Goal: Task Accomplishment & Management: Complete application form

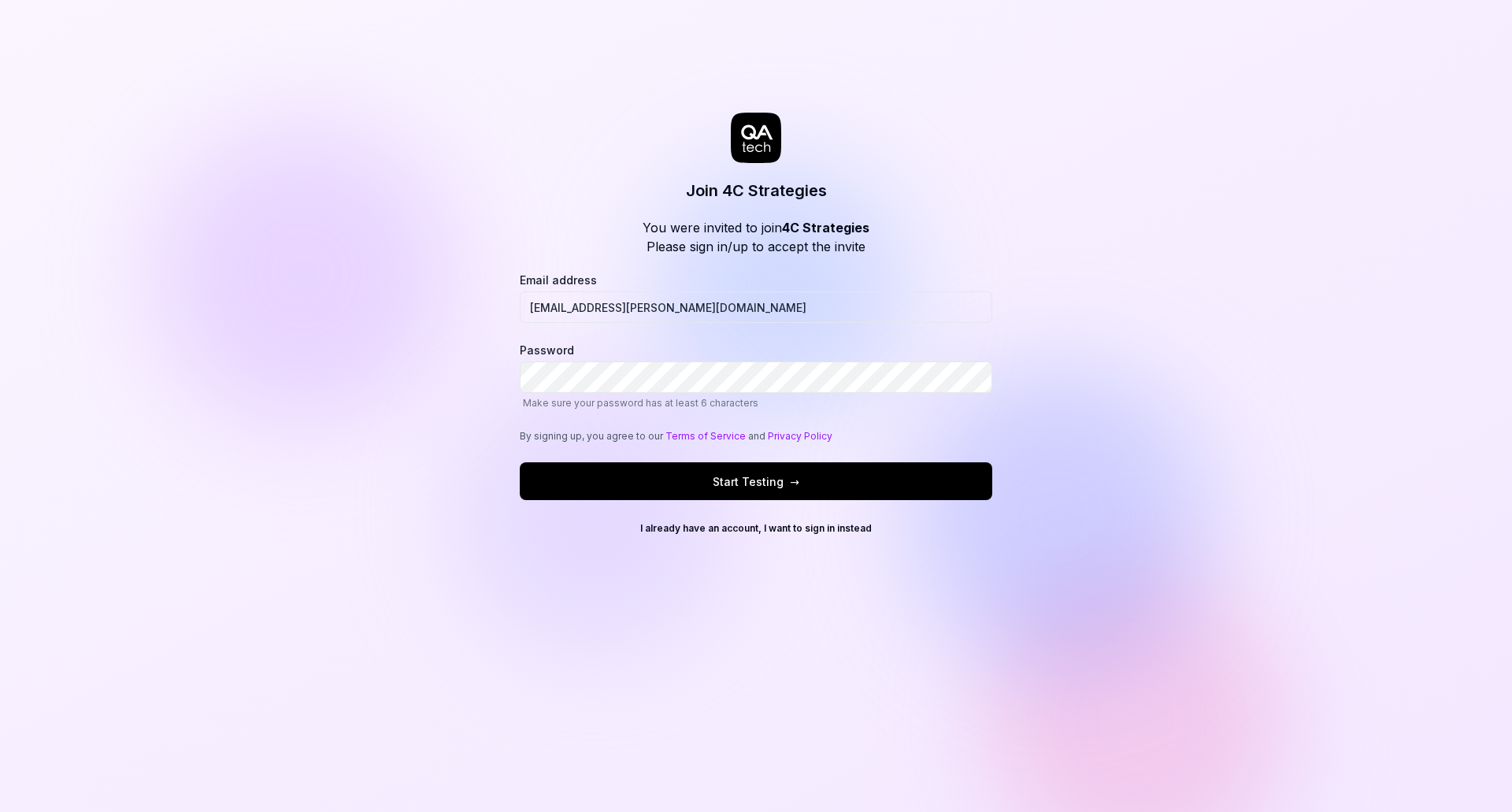
click at [576, 631] on div "Join 4C Strategies You were invited to join 4C Strategies Please sign in/up to …" at bounding box center [756, 406] width 1512 height 812
click at [719, 487] on span "Start Testing →" at bounding box center [756, 481] width 87 height 17
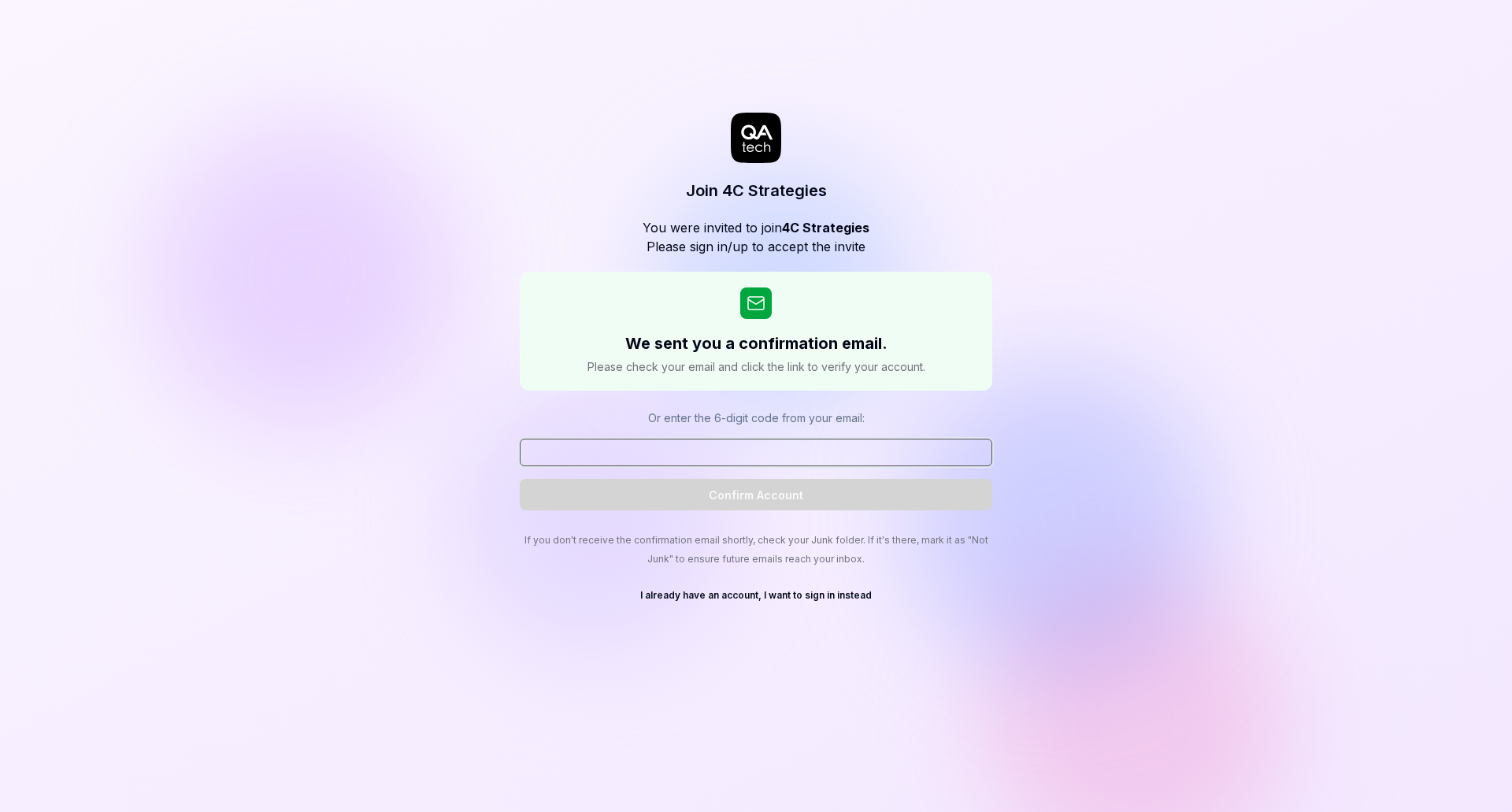
click at [704, 454] on input at bounding box center [756, 452] width 473 height 28
paste input "260108"
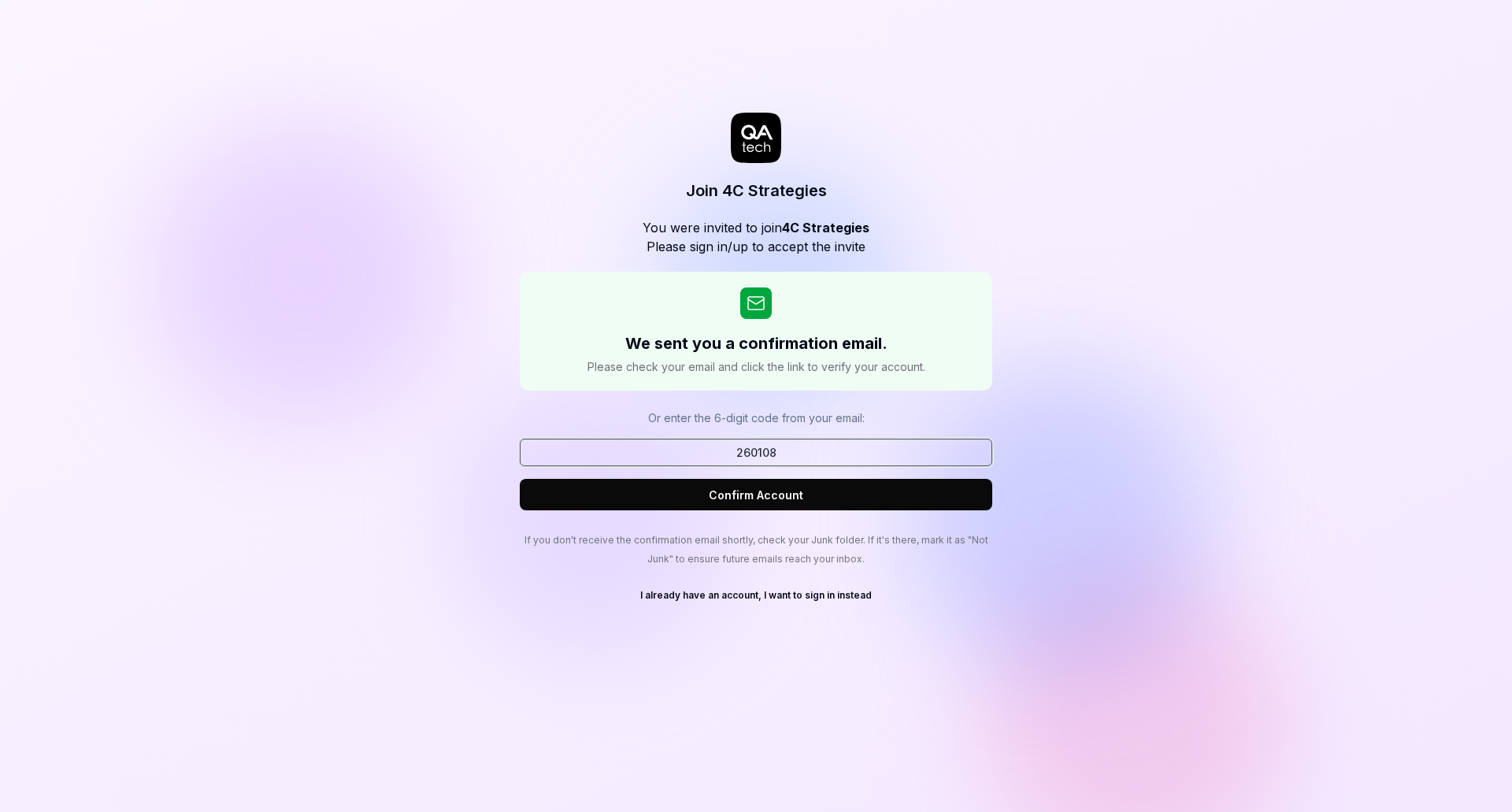
type input "260108"
click at [759, 496] on button "Confirm Account" at bounding box center [756, 495] width 473 height 32
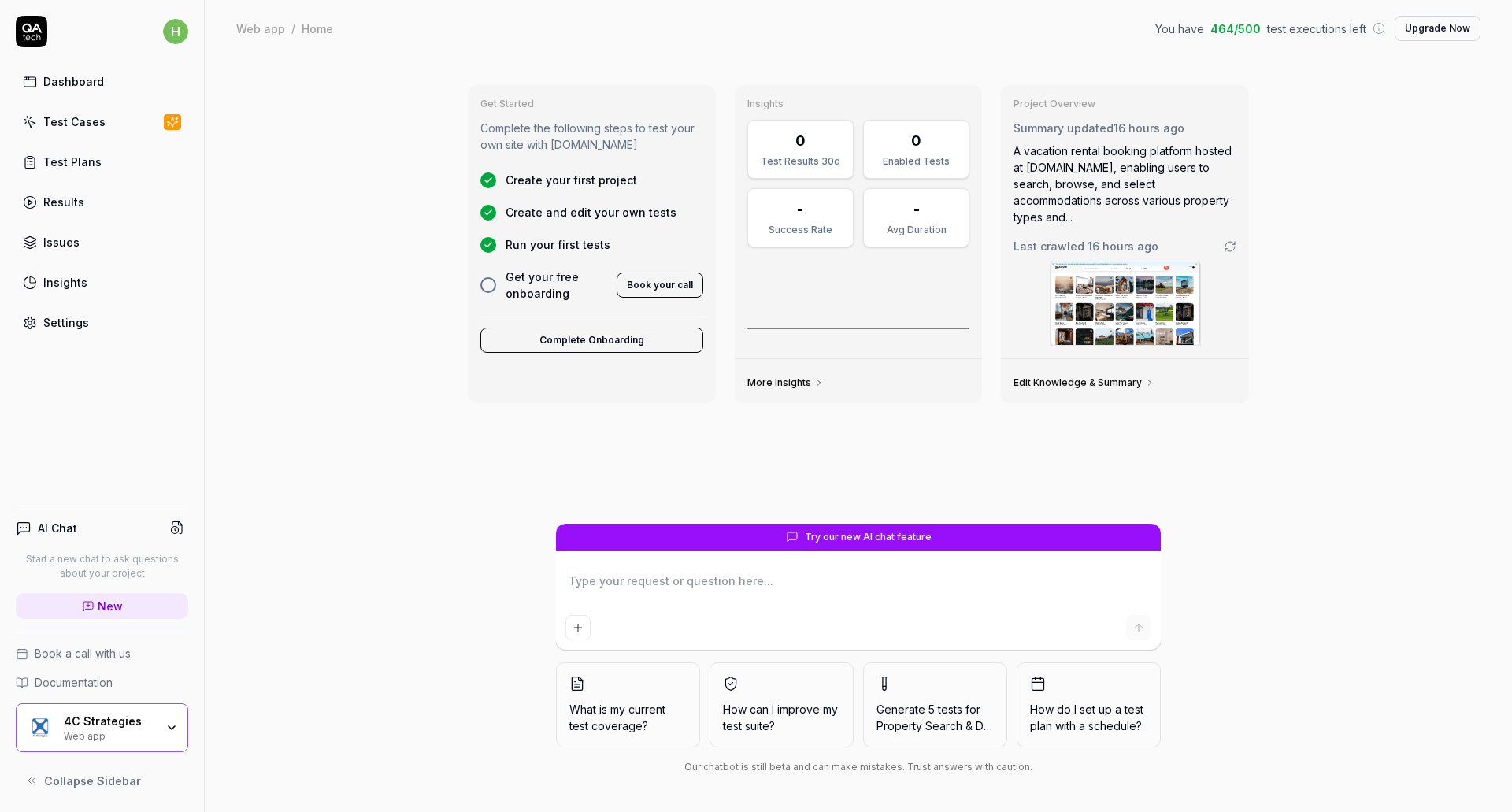
click at [388, 413] on div "Get Started Complete the following steps to test your own site with [DOMAIN_NAM…" at bounding box center [858, 434] width 1307 height 755
click at [81, 119] on div "Test Cases" at bounding box center [74, 122] width 62 height 17
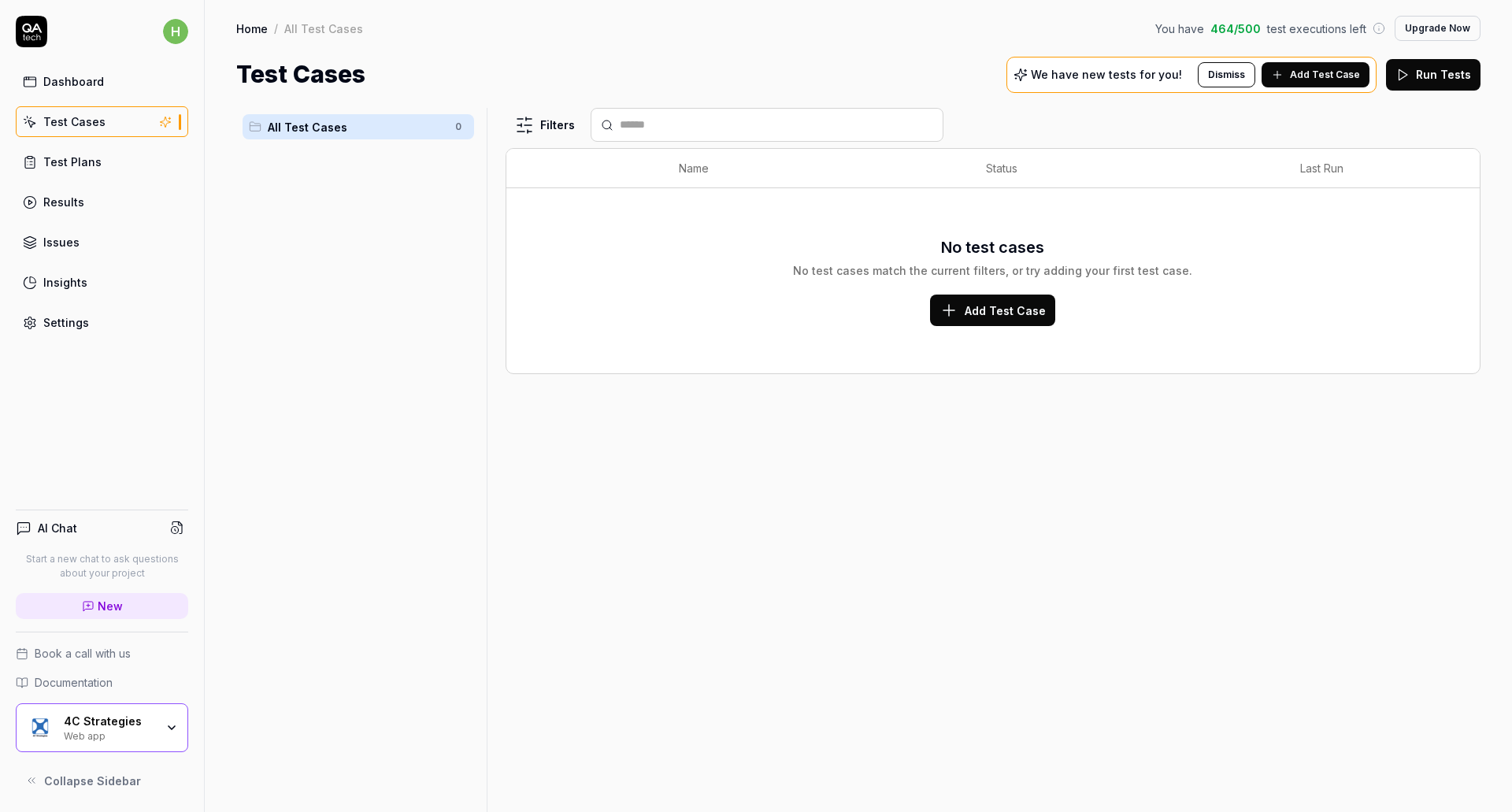
click at [77, 82] on div "Dashboard" at bounding box center [74, 82] width 61 height 17
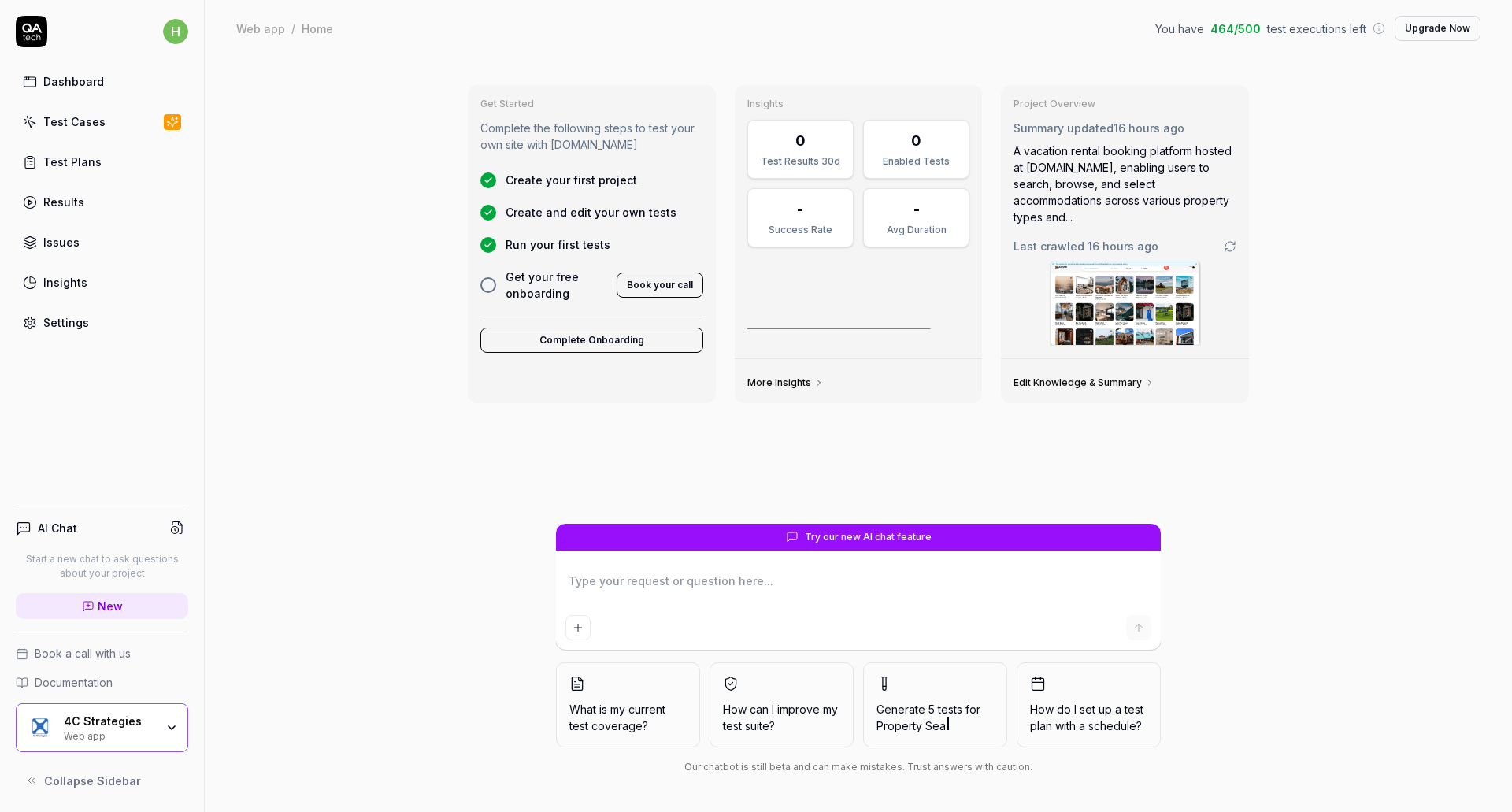
click at [308, 319] on div "Get Started Complete the following steps to test your own site with [DOMAIN_NAM…" at bounding box center [858, 434] width 1307 height 755
click at [75, 155] on div "Test Plans" at bounding box center [73, 162] width 58 height 17
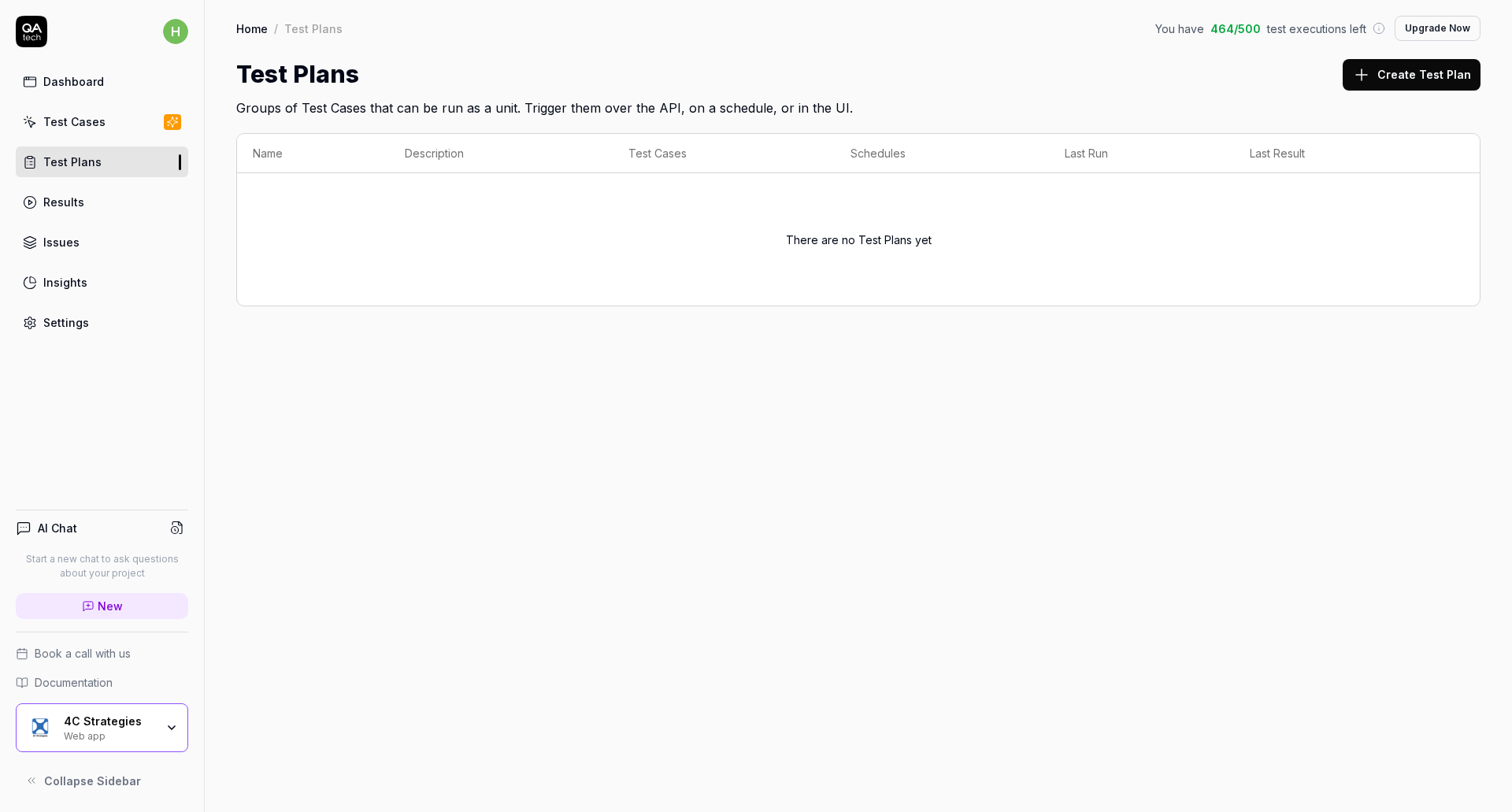
click at [308, 432] on div "Home / Test Plans You have 464 / 500 test executions left Upgrade Now Home / Te…" at bounding box center [858, 406] width 1307 height 812
click at [67, 206] on div "Results" at bounding box center [63, 202] width 41 height 17
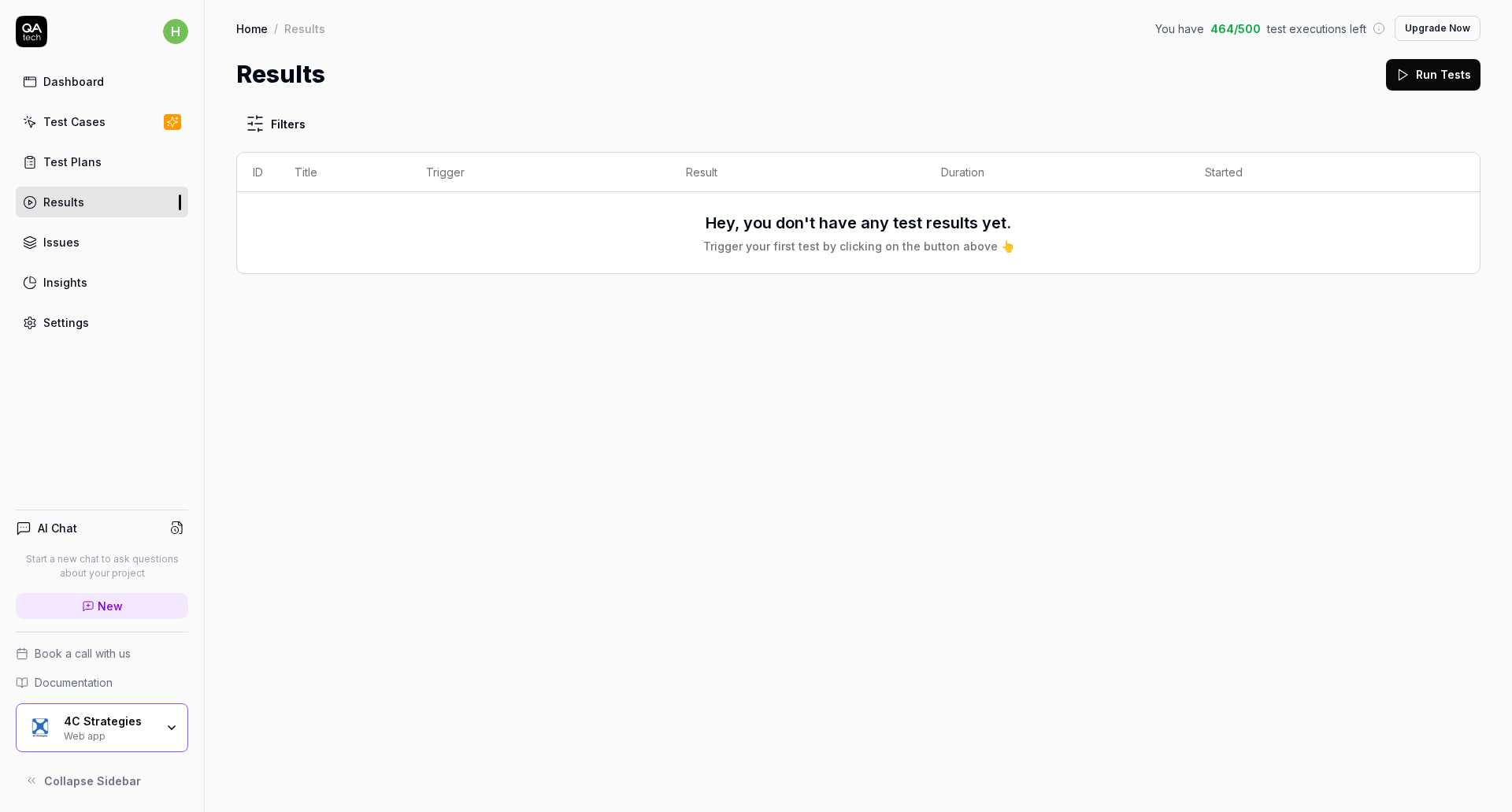
click at [69, 249] on div "Issues" at bounding box center [61, 242] width 36 height 17
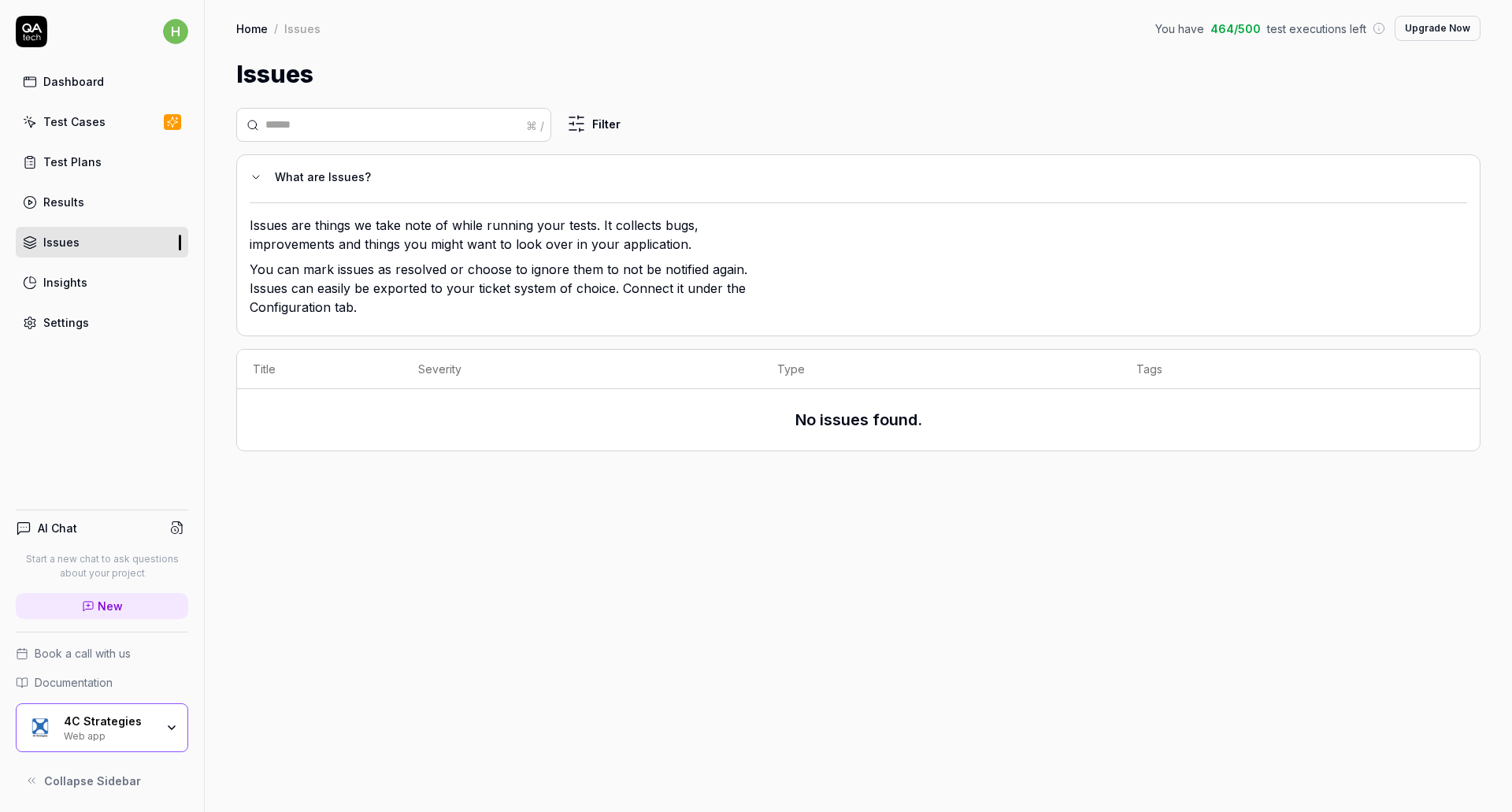
click at [173, 738] on div "4C Strategies Web app" at bounding box center [102, 728] width 172 height 48
click at [634, 649] on div "⌘ / Filter What are Issues? Issues are things we take note of while running you…" at bounding box center [858, 451] width 1307 height 719
click at [68, 287] on div "Insights" at bounding box center [65, 282] width 44 height 17
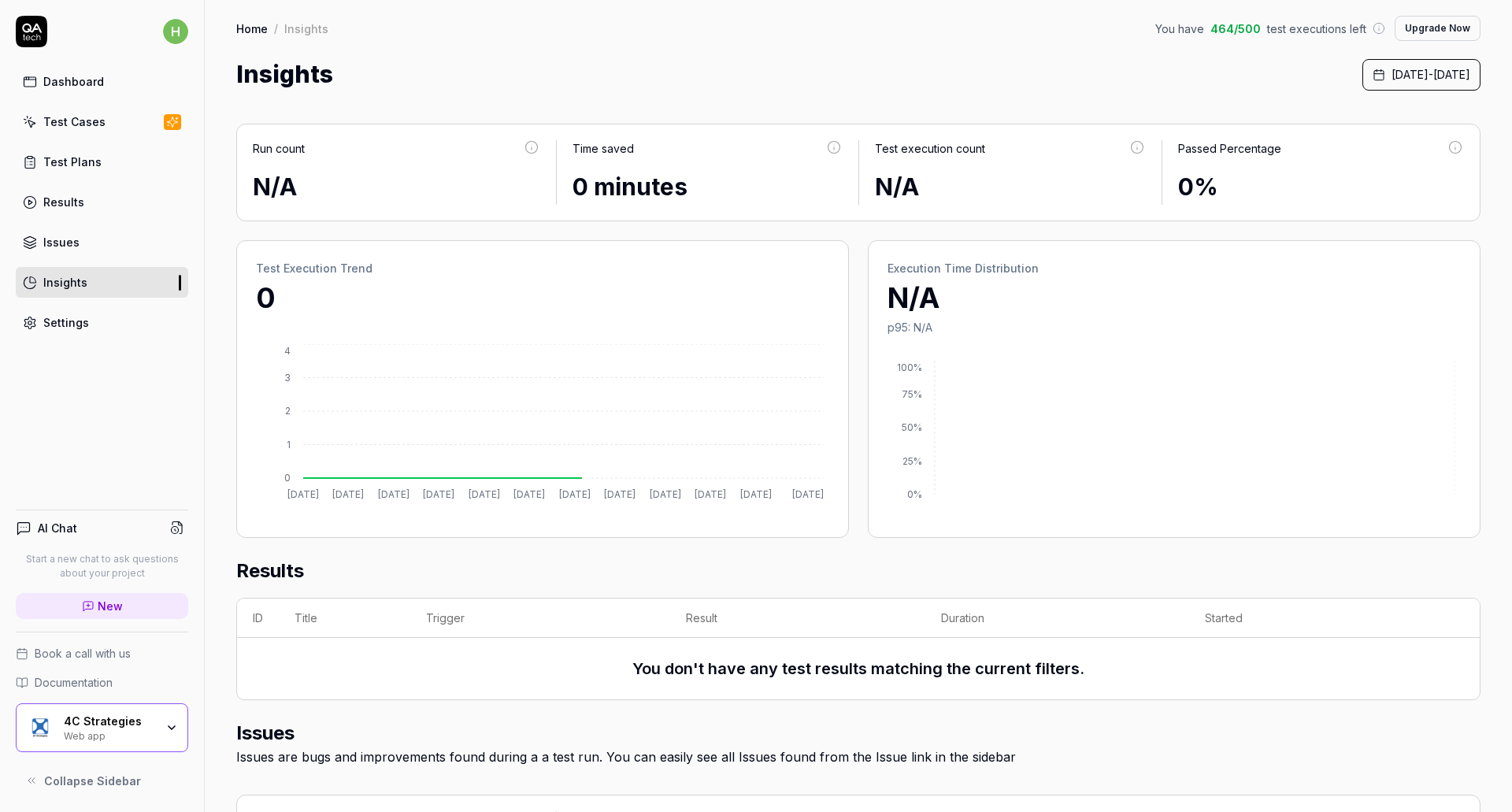
click at [74, 331] on link "Settings" at bounding box center [102, 322] width 172 height 31
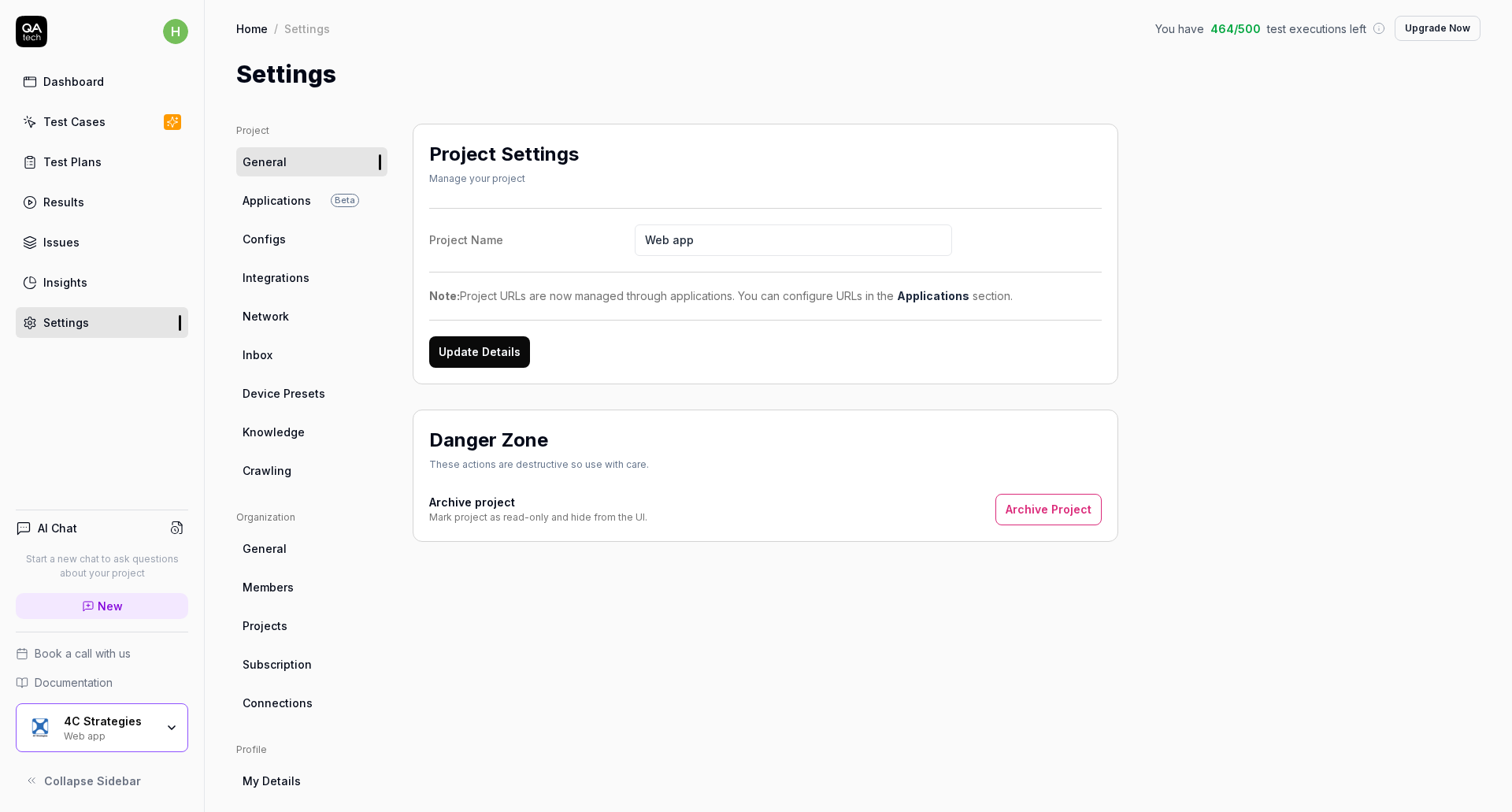
click at [568, 688] on div "Project Settings Manage your project Project Name Web app Note: Project URLs ar…" at bounding box center [765, 517] width 706 height 788
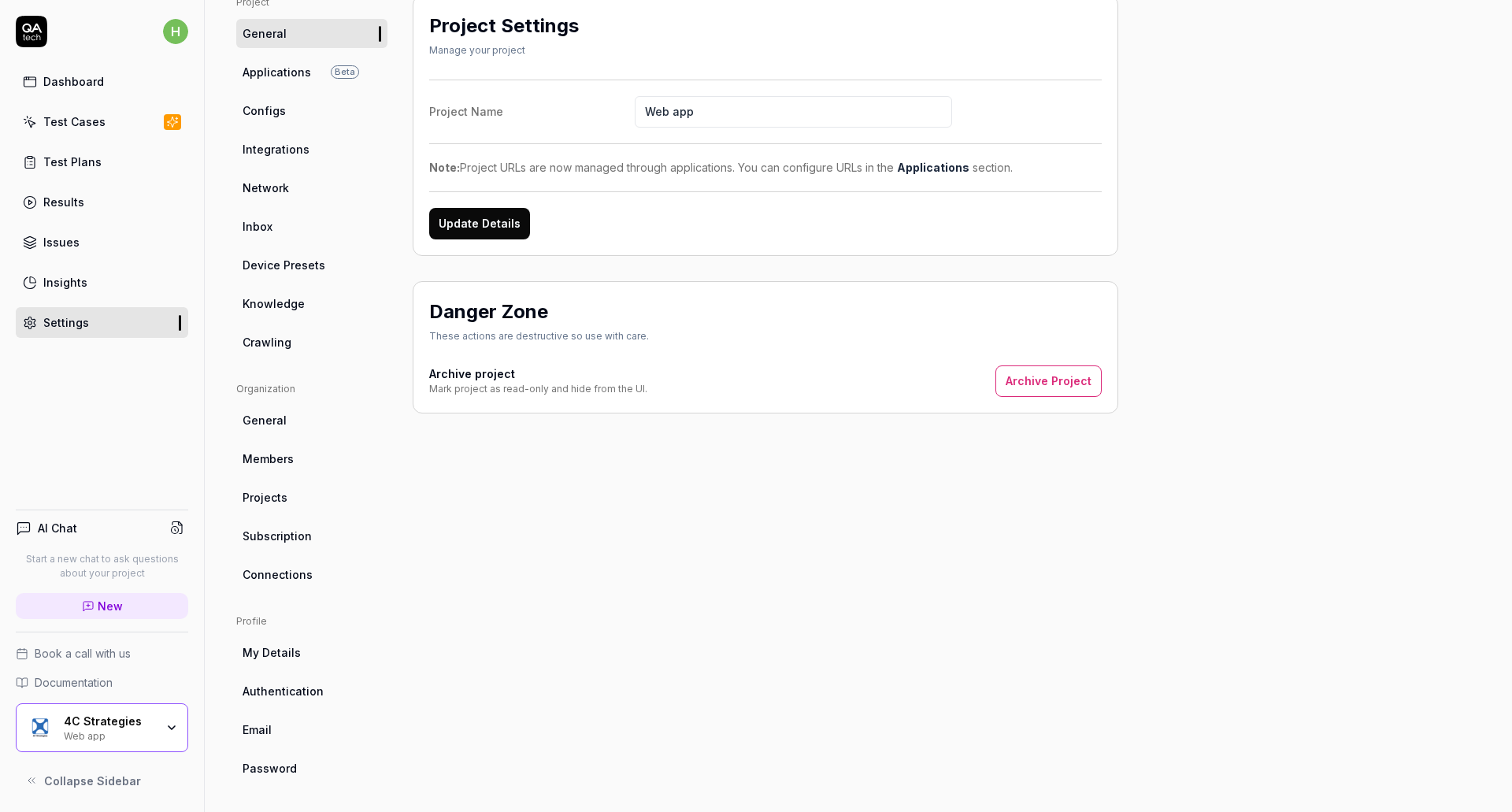
scroll to position [130, 0]
click at [290, 692] on span "Authentication" at bounding box center [282, 688] width 81 height 17
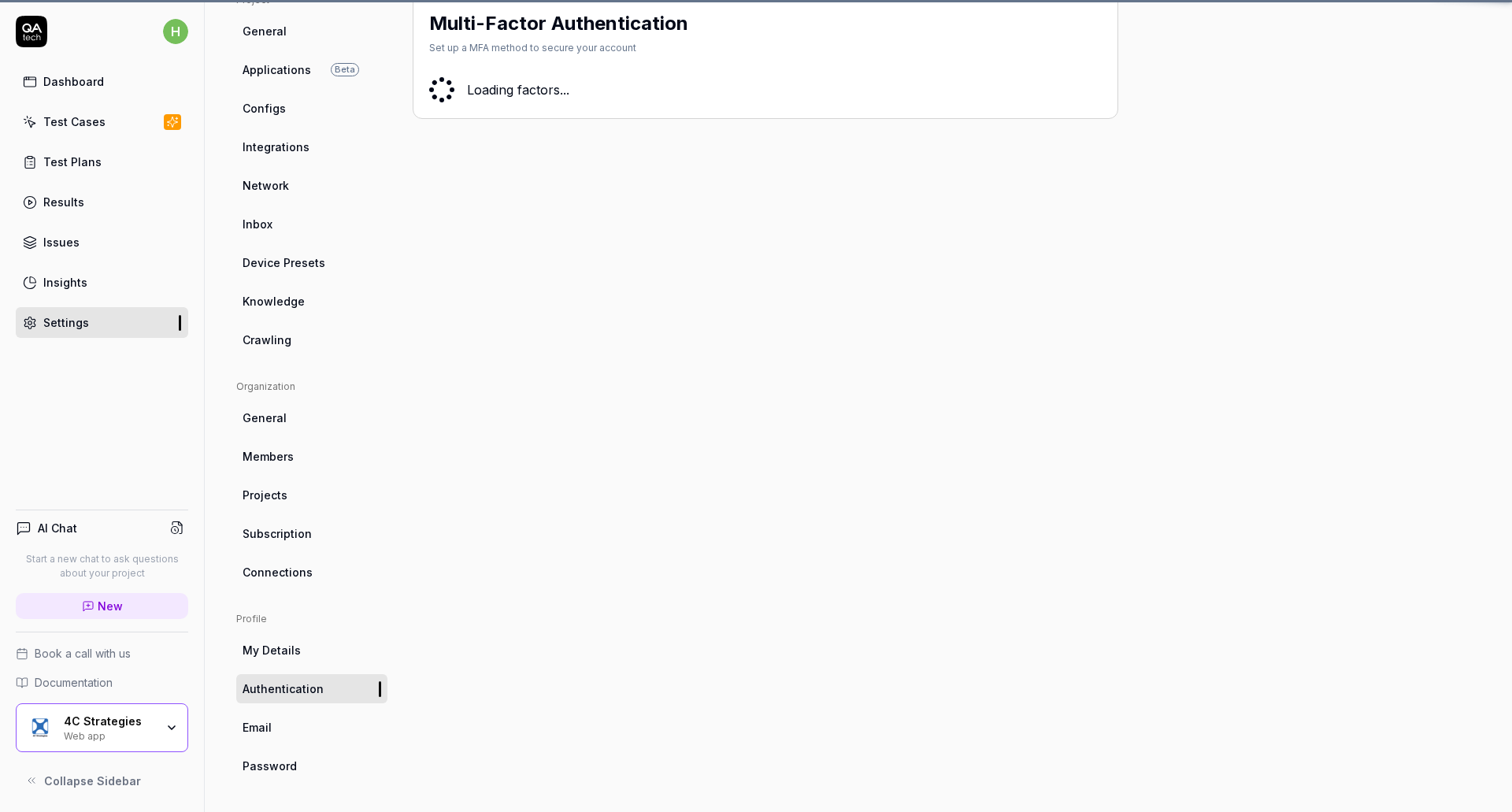
scroll to position [124, 0]
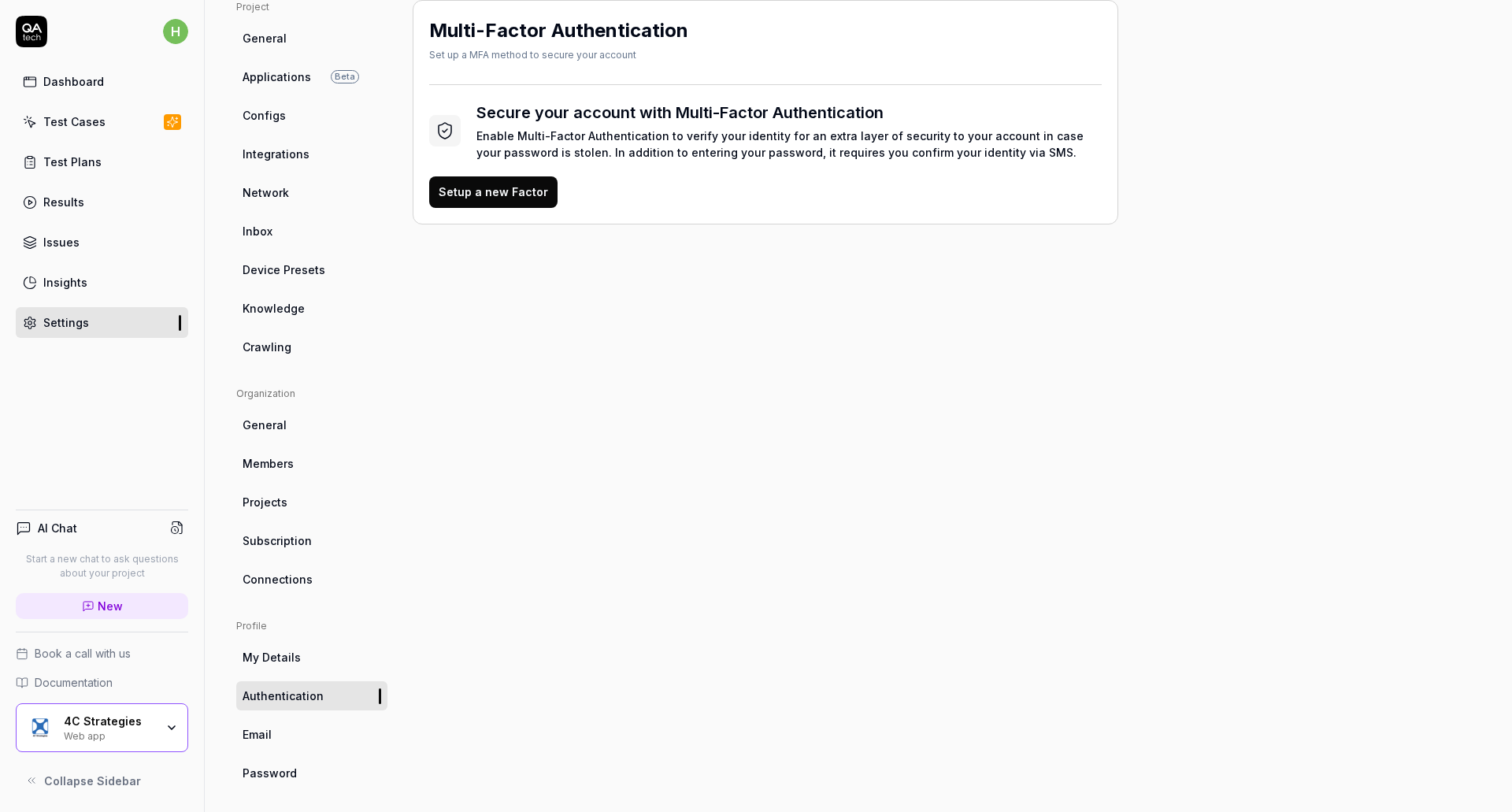
click at [277, 738] on link "Email" at bounding box center [312, 733] width 151 height 29
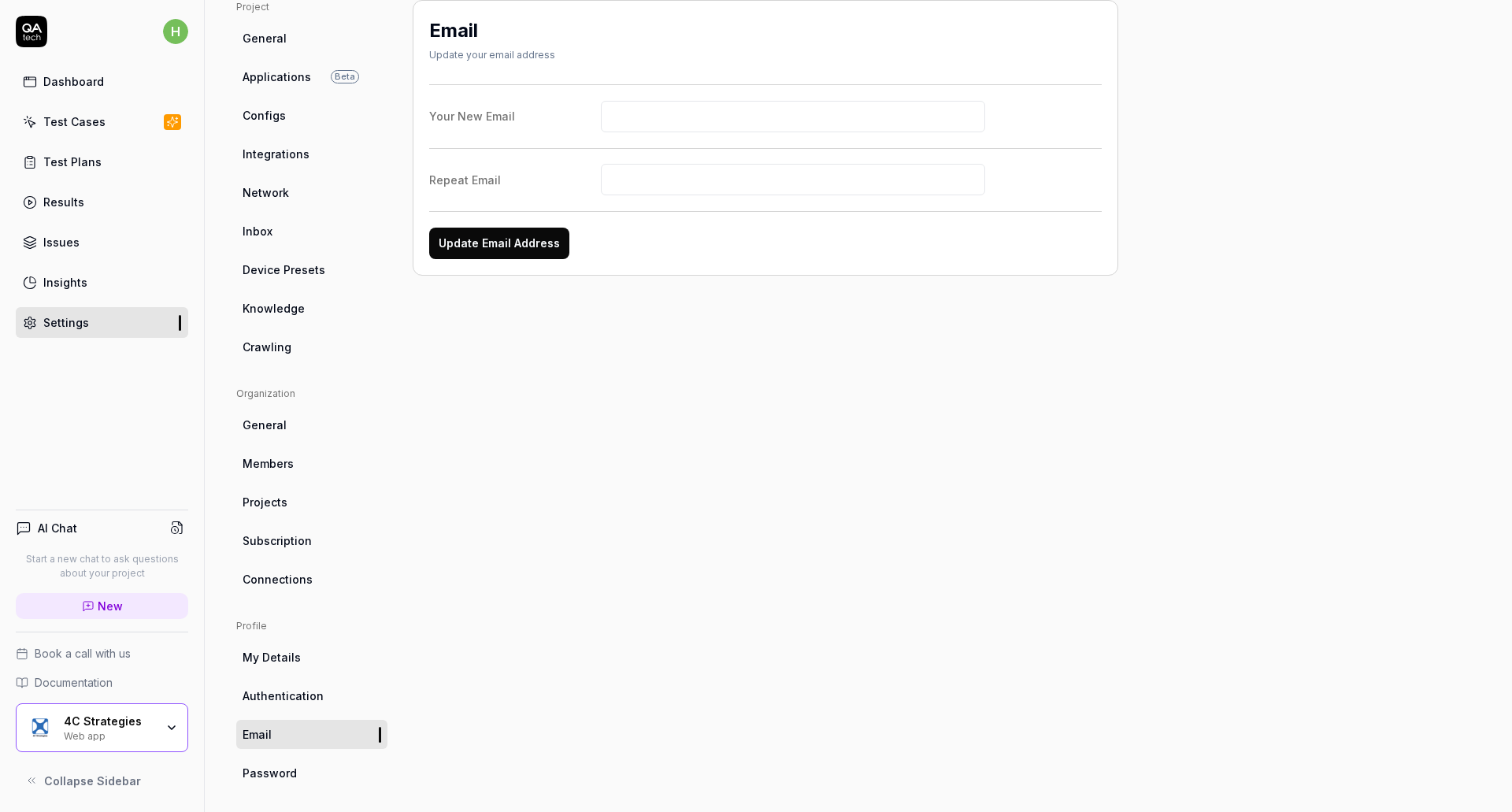
click at [280, 771] on span "Password" at bounding box center [269, 773] width 54 height 17
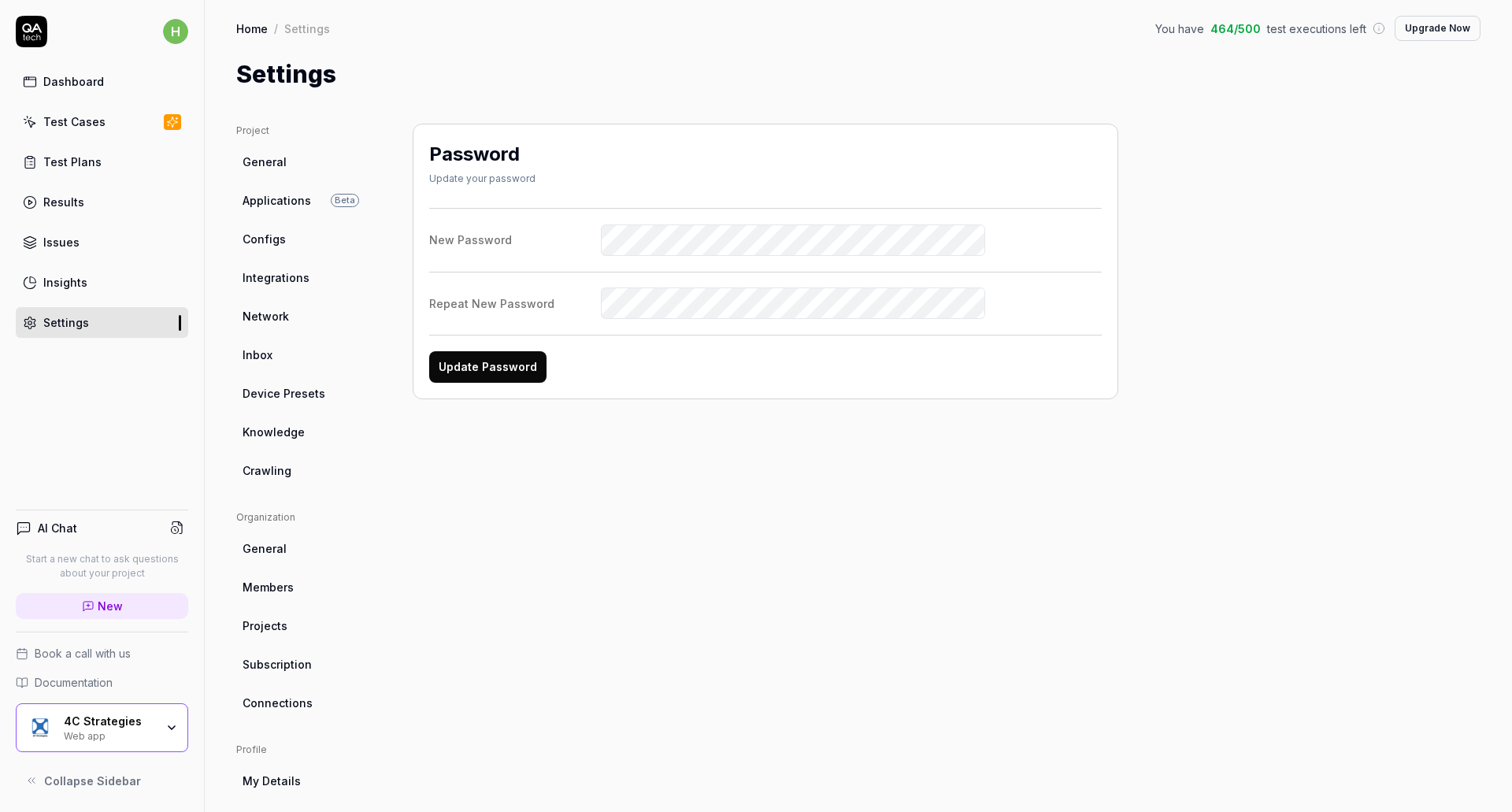
click at [270, 197] on span "Applications" at bounding box center [277, 200] width 68 height 17
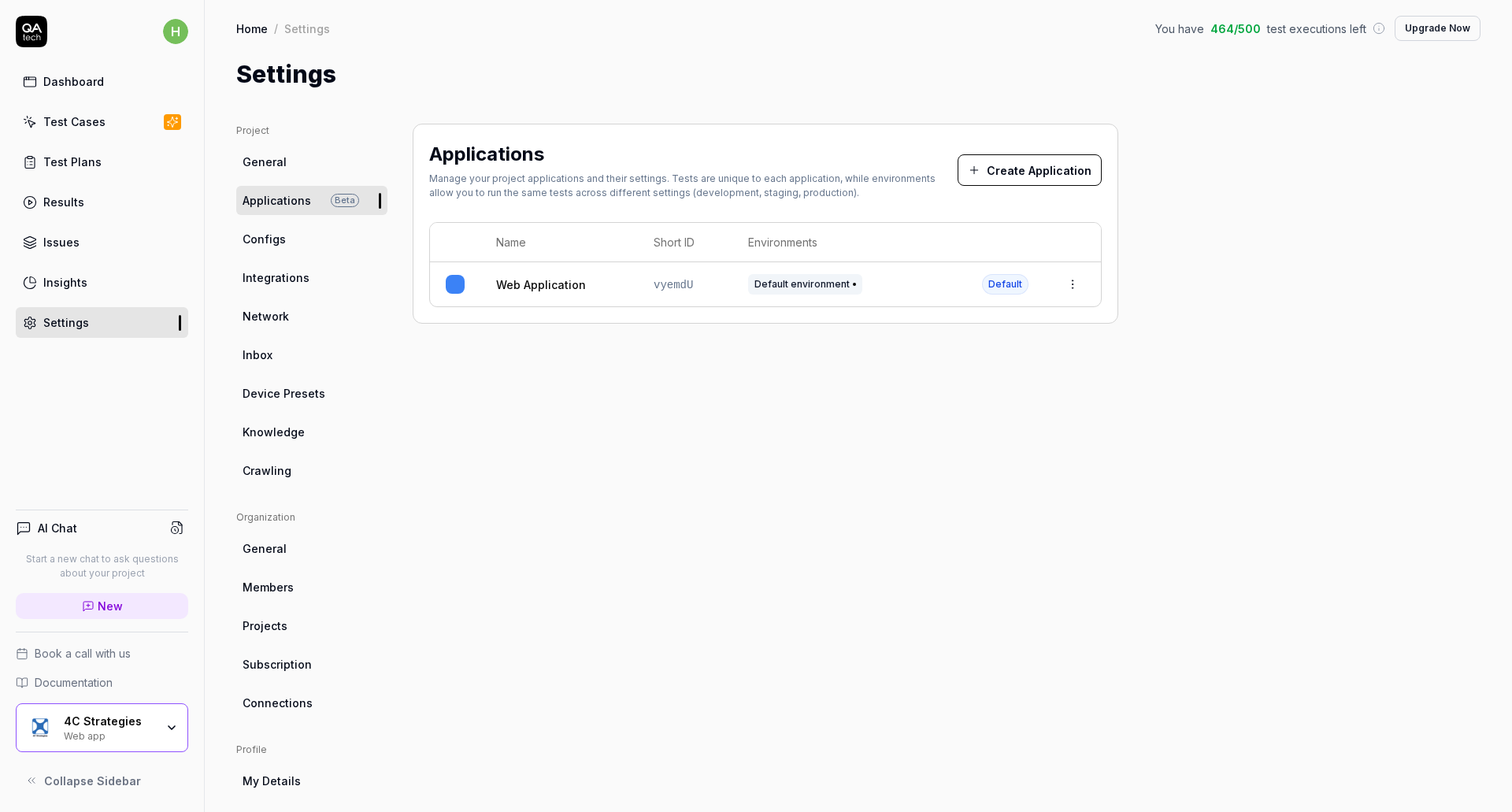
click at [256, 164] on span "General" at bounding box center [264, 162] width 44 height 17
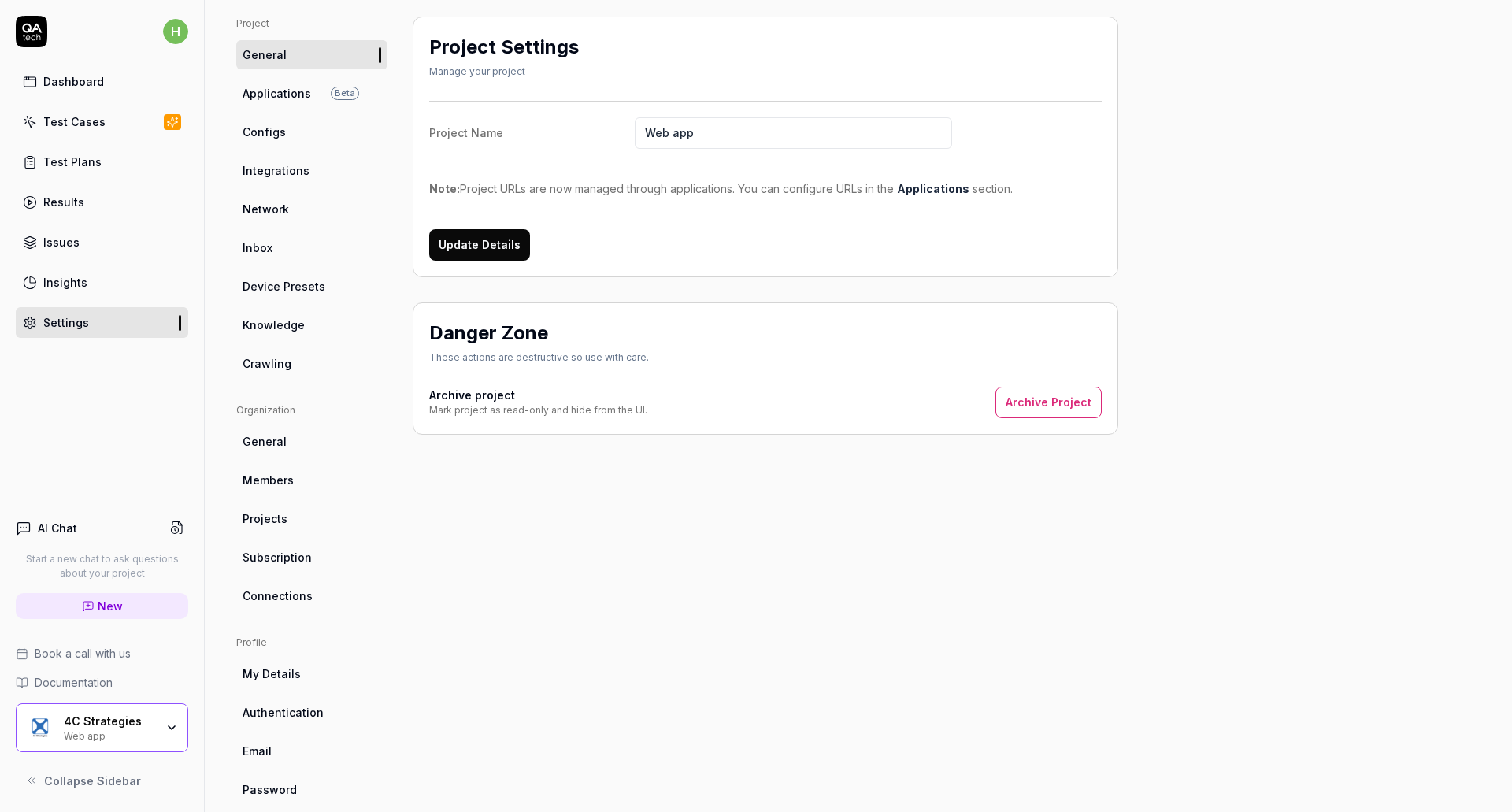
scroll to position [130, 0]
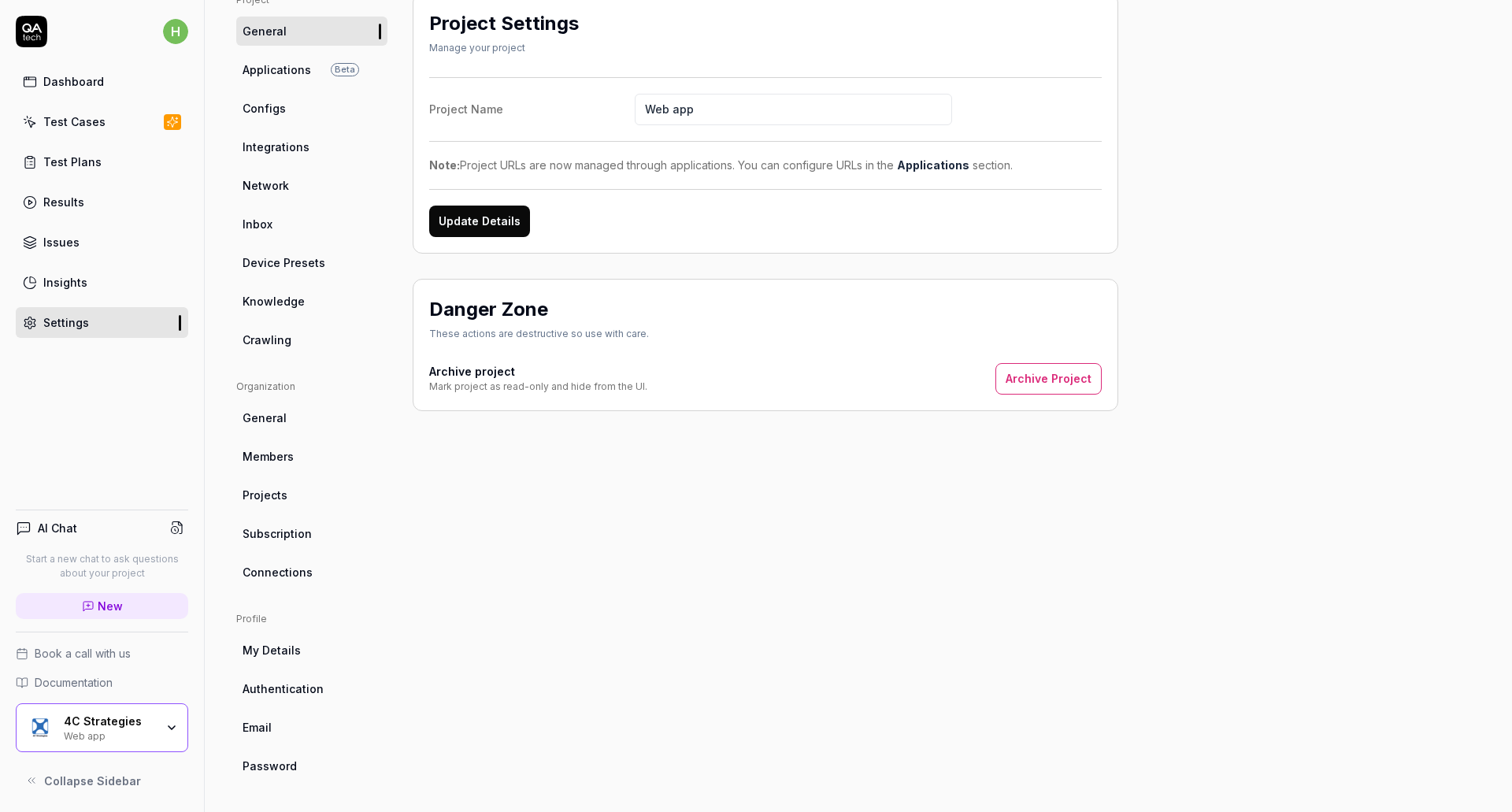
click at [278, 63] on span "Applications" at bounding box center [277, 70] width 68 height 17
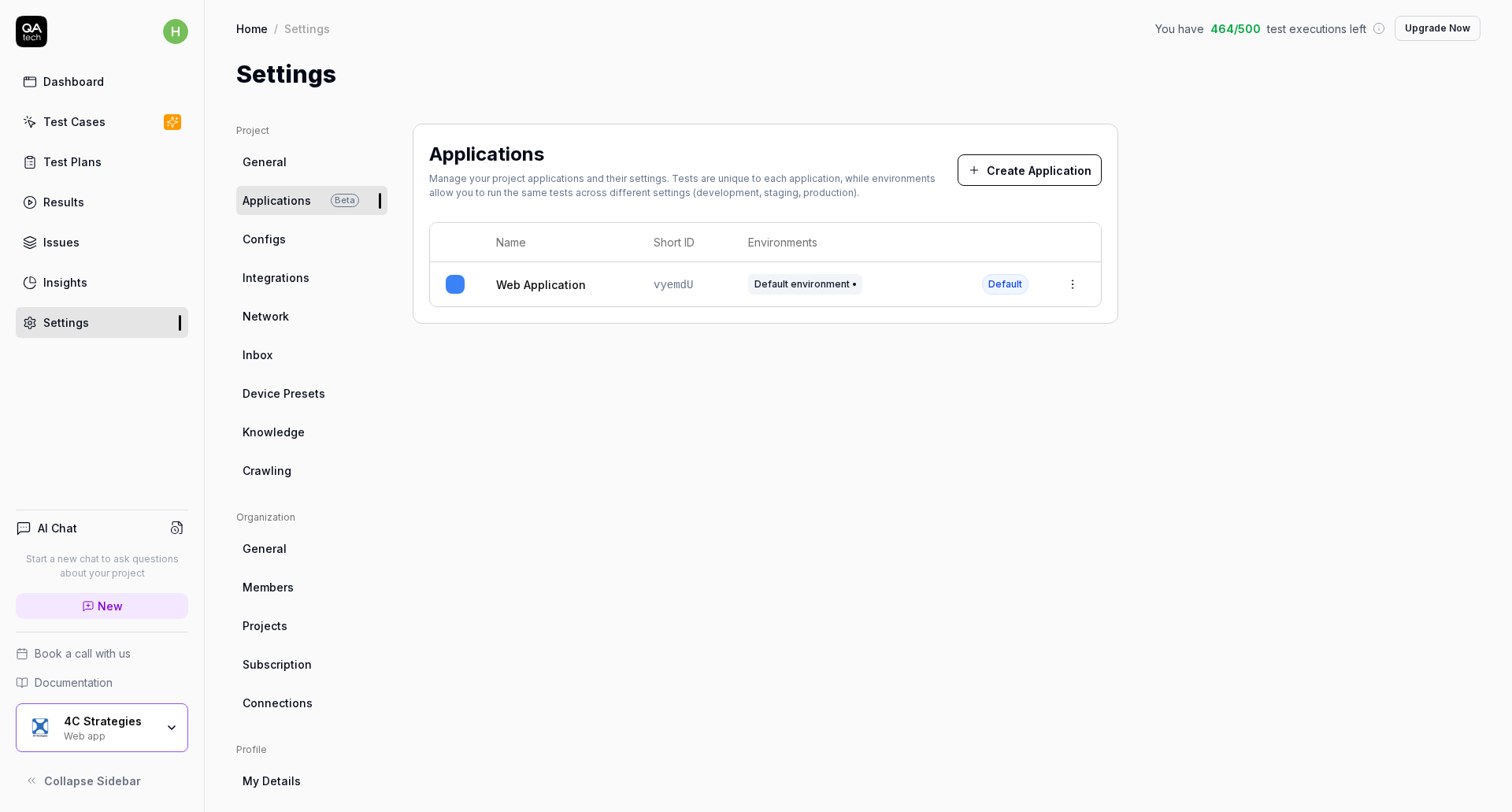
click at [1282, 316] on div "Project General Applications Beta Configs Integrations Network Inbox Device Pre…" at bounding box center [858, 517] width 1244 height 788
click at [581, 430] on div "Applications Manage your project applications and their settings. Tests are uni…" at bounding box center [765, 517] width 706 height 788
click at [290, 281] on span "Integrations" at bounding box center [276, 277] width 67 height 17
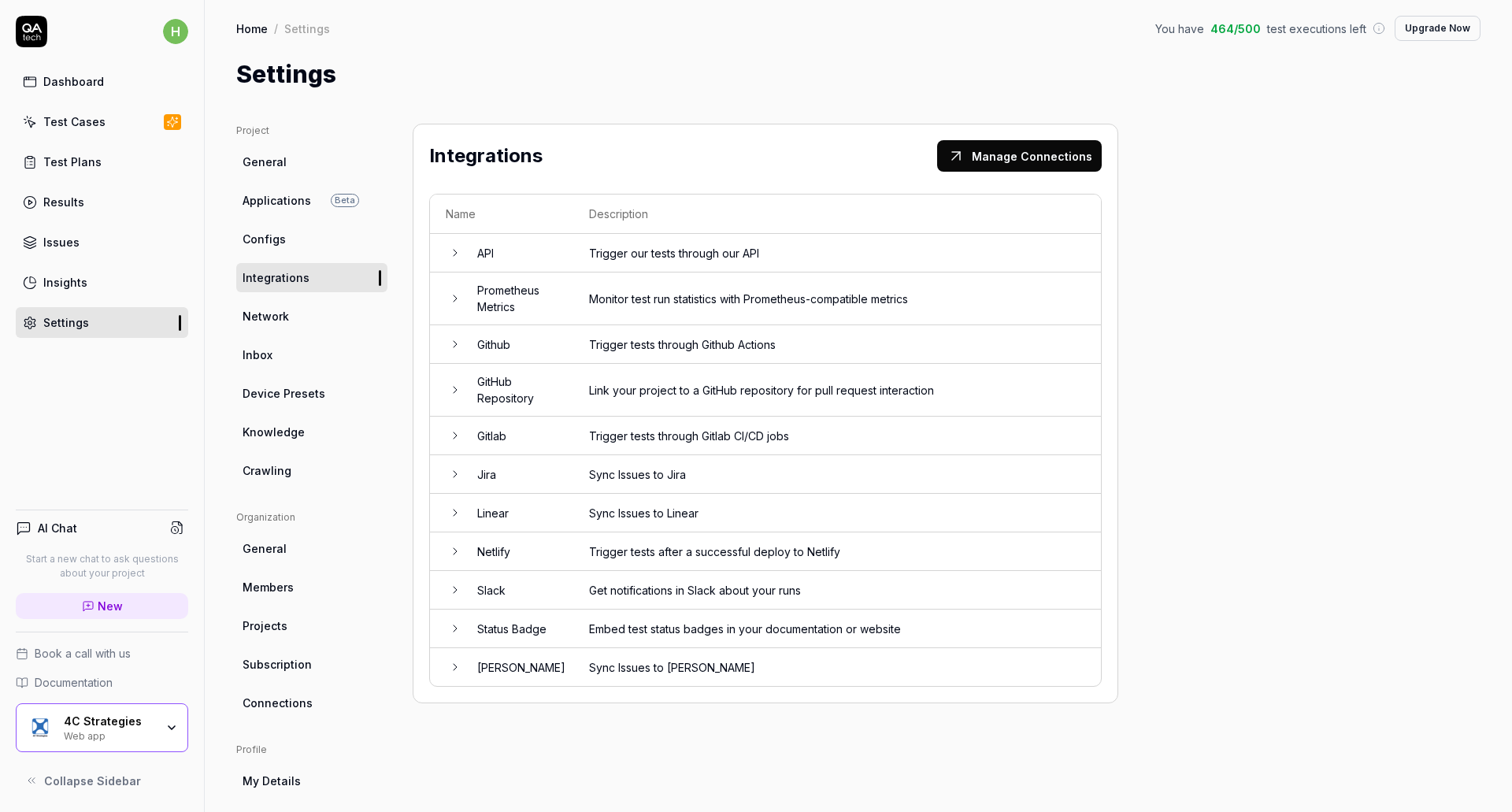
click at [262, 349] on span "Inbox" at bounding box center [257, 355] width 30 height 17
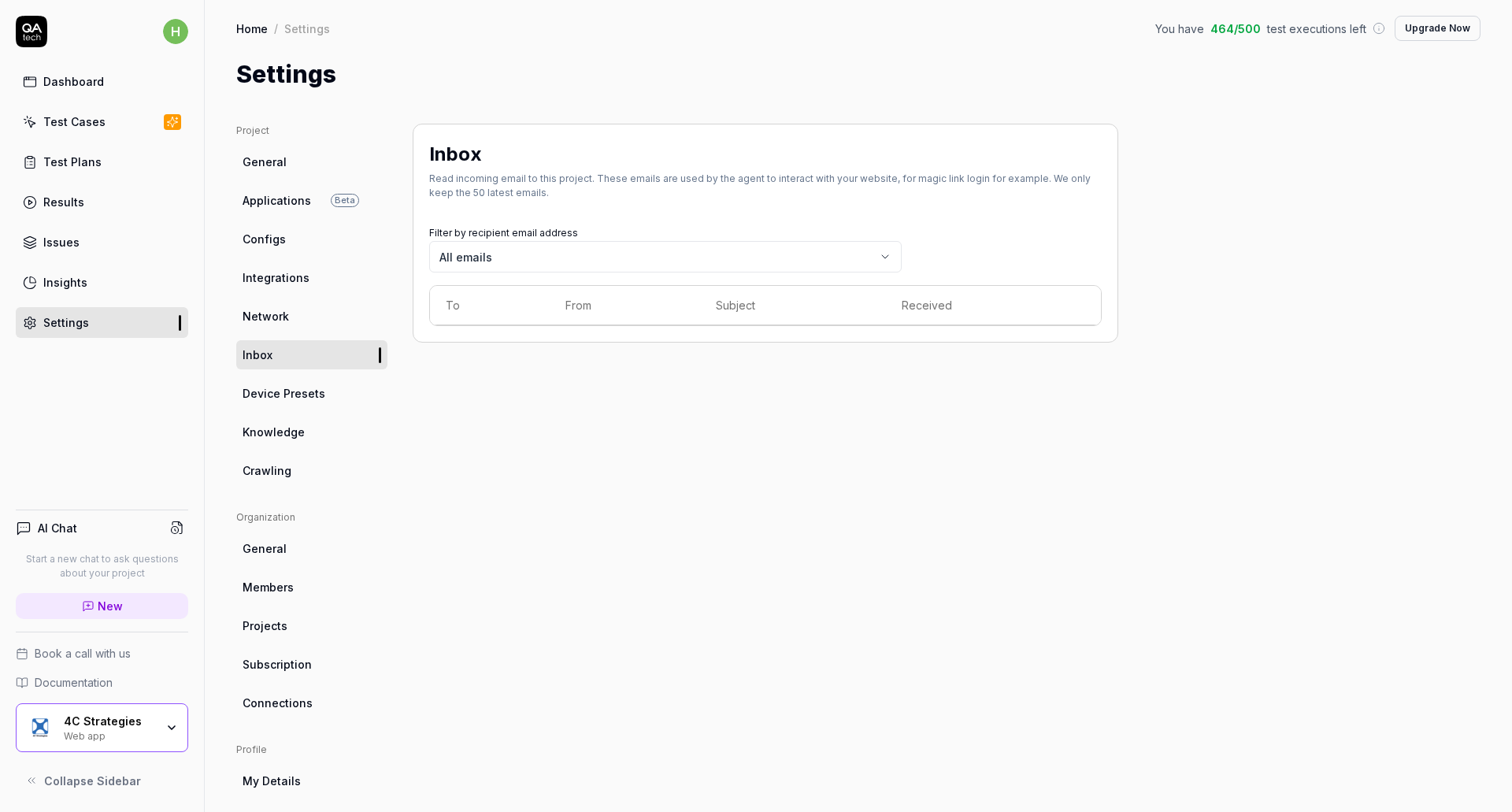
click at [266, 399] on span "Device Presets" at bounding box center [283, 393] width 83 height 17
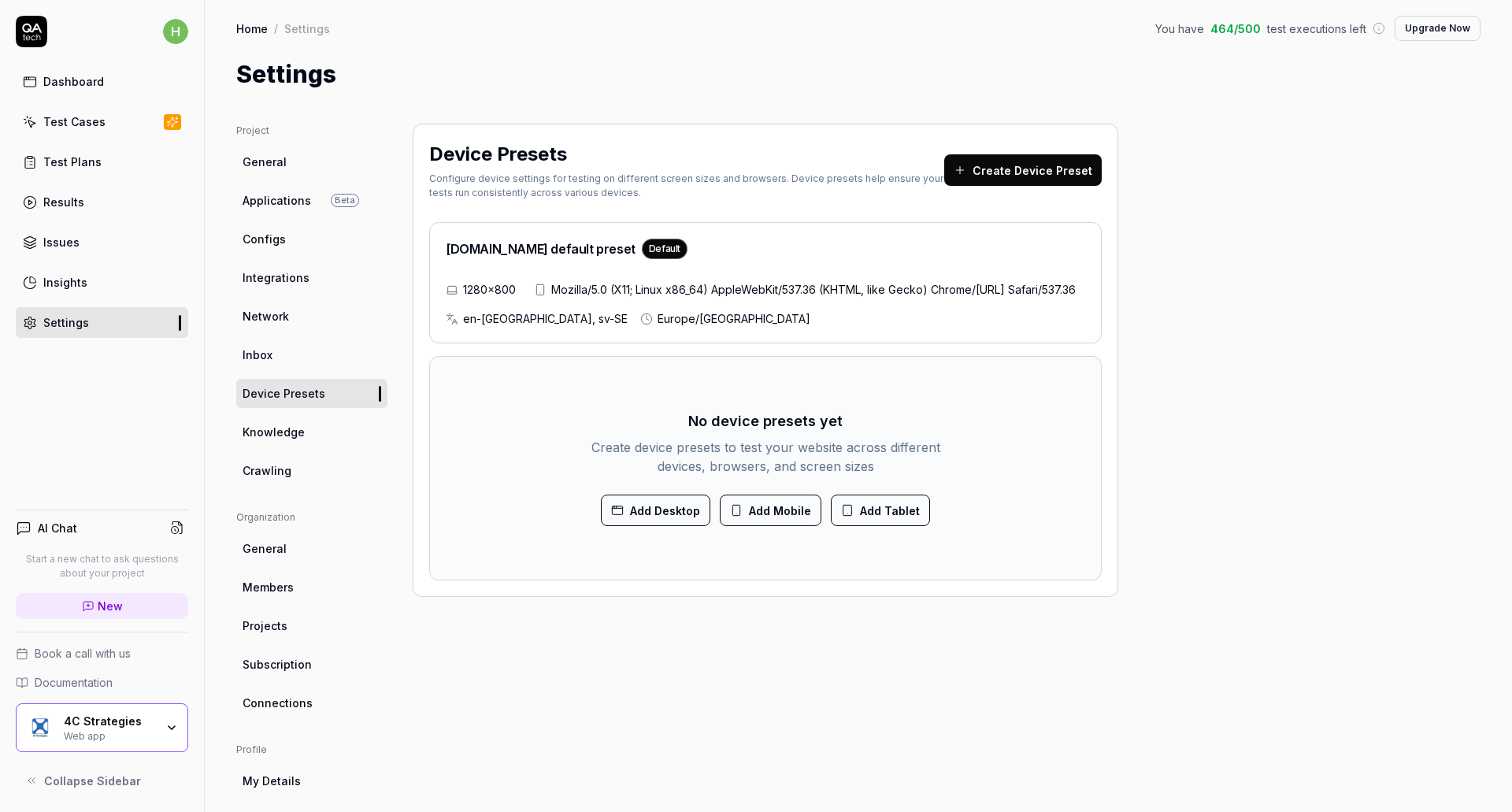
click at [1219, 476] on div "Project General Applications Beta Configs Integrations Network Inbox Device Pre…" at bounding box center [858, 517] width 1244 height 788
click at [281, 439] on span "Knowledge" at bounding box center [273, 432] width 62 height 17
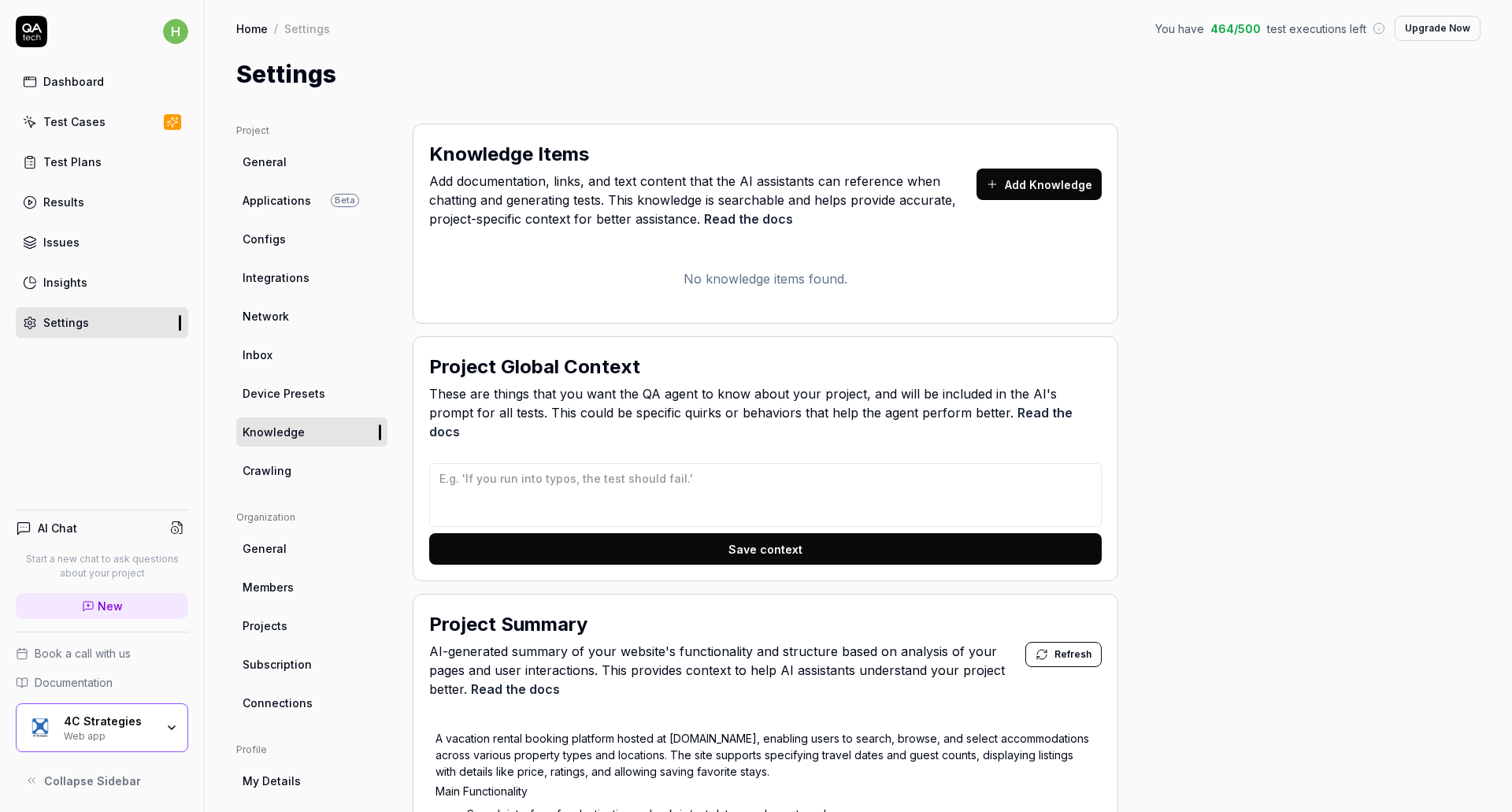
click at [279, 473] on span "Crawling" at bounding box center [266, 470] width 48 height 17
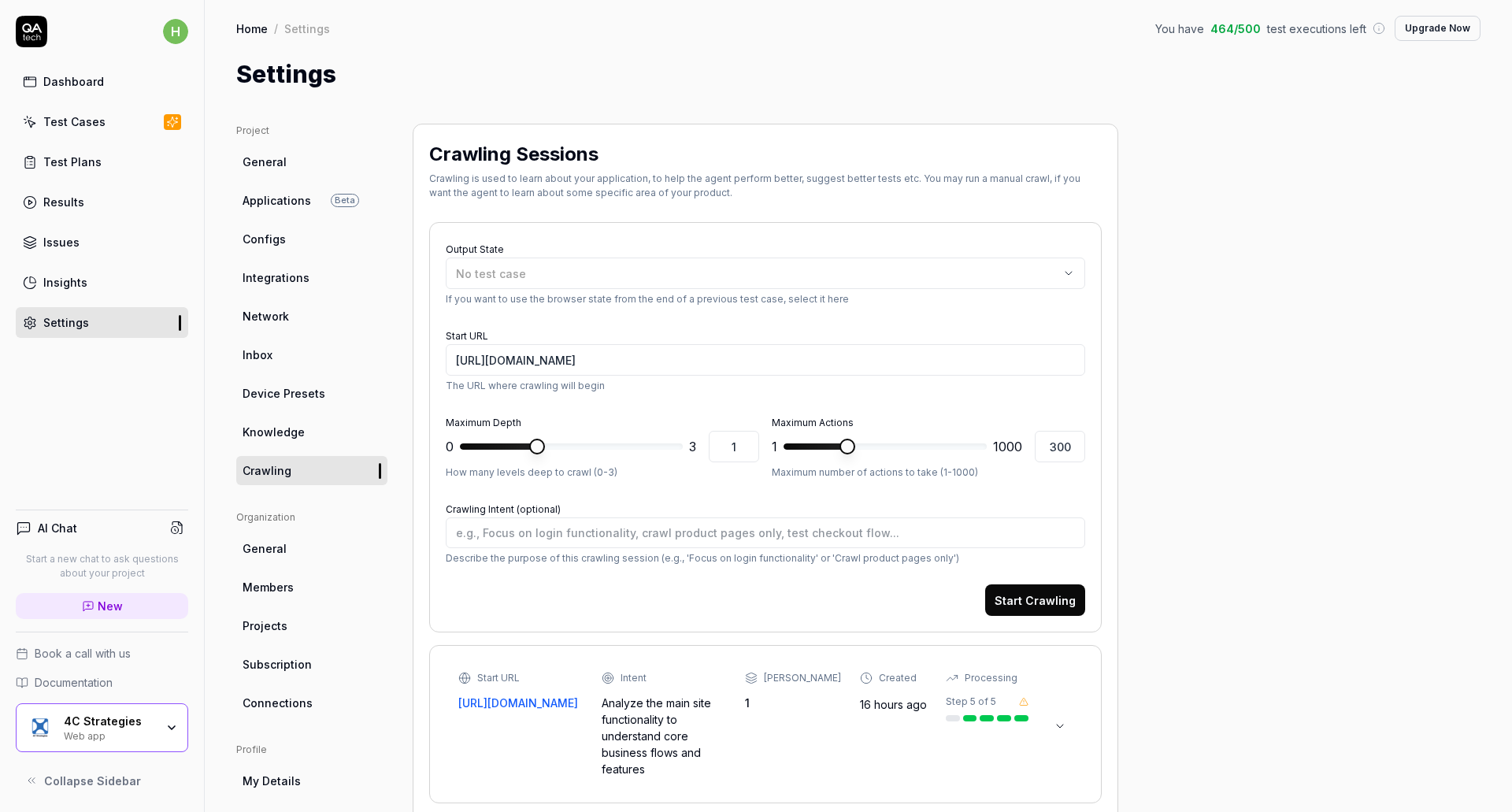
click at [62, 416] on div "h Dashboard Test Cases Test Plans Results Issues Insights Settings AI Chat Star…" at bounding box center [102, 406] width 205 height 812
type textarea "*"
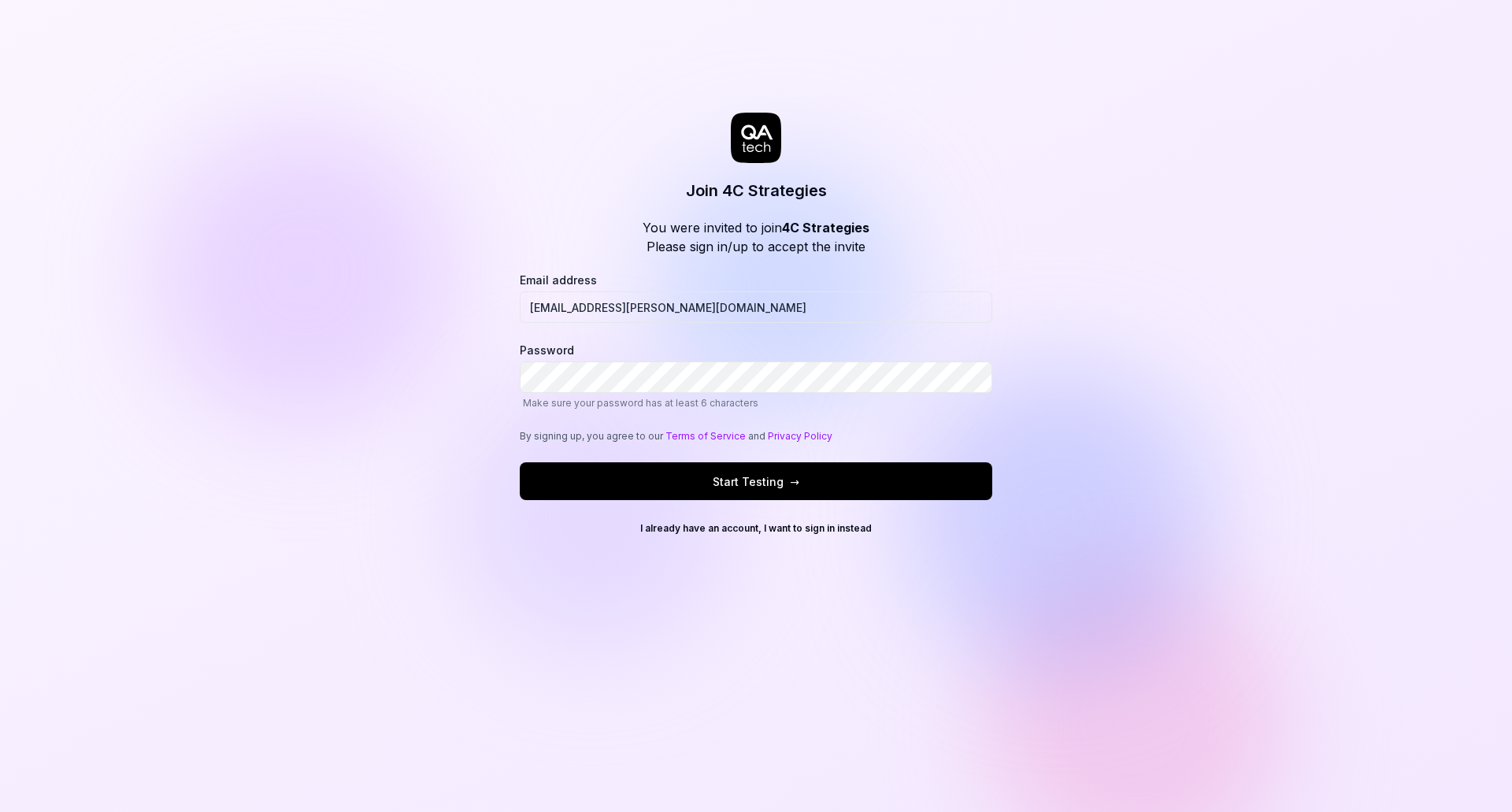
click at [1180, 292] on div "Join 4C Strategies You were invited to join 4C Strategies Please sign in/up to …" at bounding box center [756, 406] width 1512 height 812
